Goal: Task Accomplishment & Management: Use online tool/utility

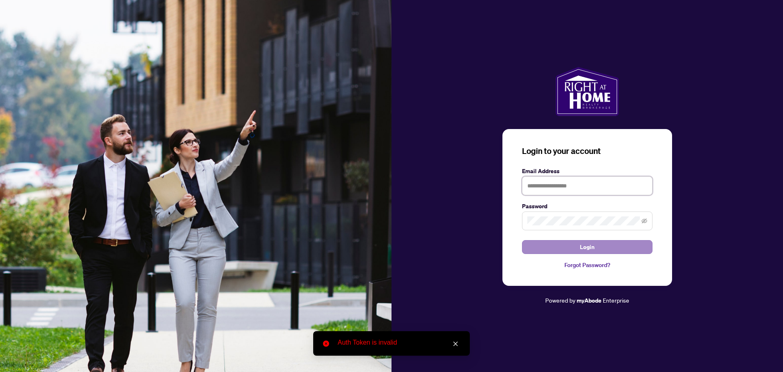
type input "**********"
click at [564, 246] on button "Login" at bounding box center [587, 247] width 131 height 14
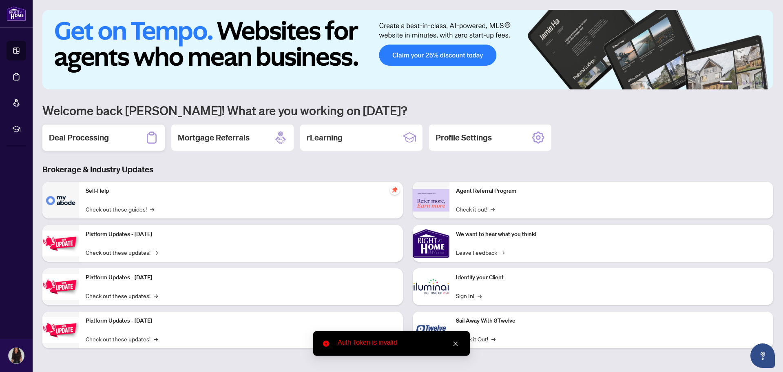
click at [81, 143] on h2 "Deal Processing" at bounding box center [79, 137] width 60 height 11
